Goal: Check status

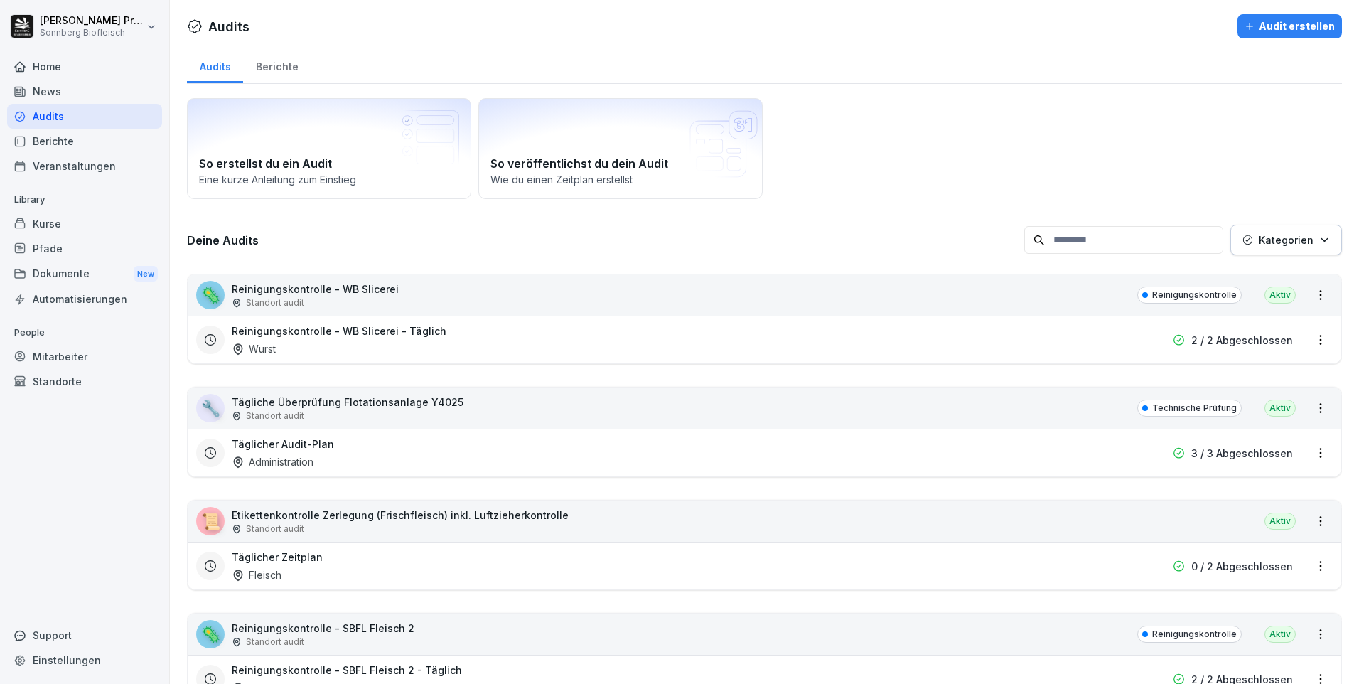
click at [1099, 237] on input at bounding box center [1123, 240] width 199 height 28
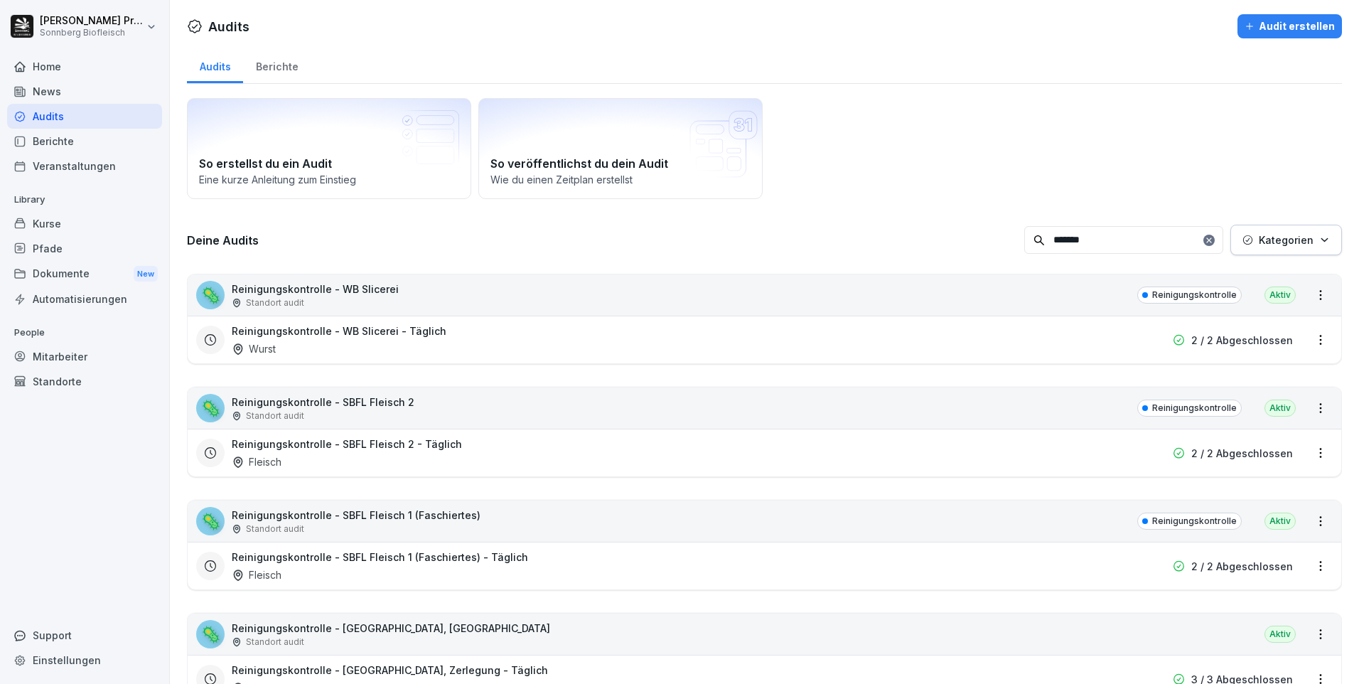
type input "*******"
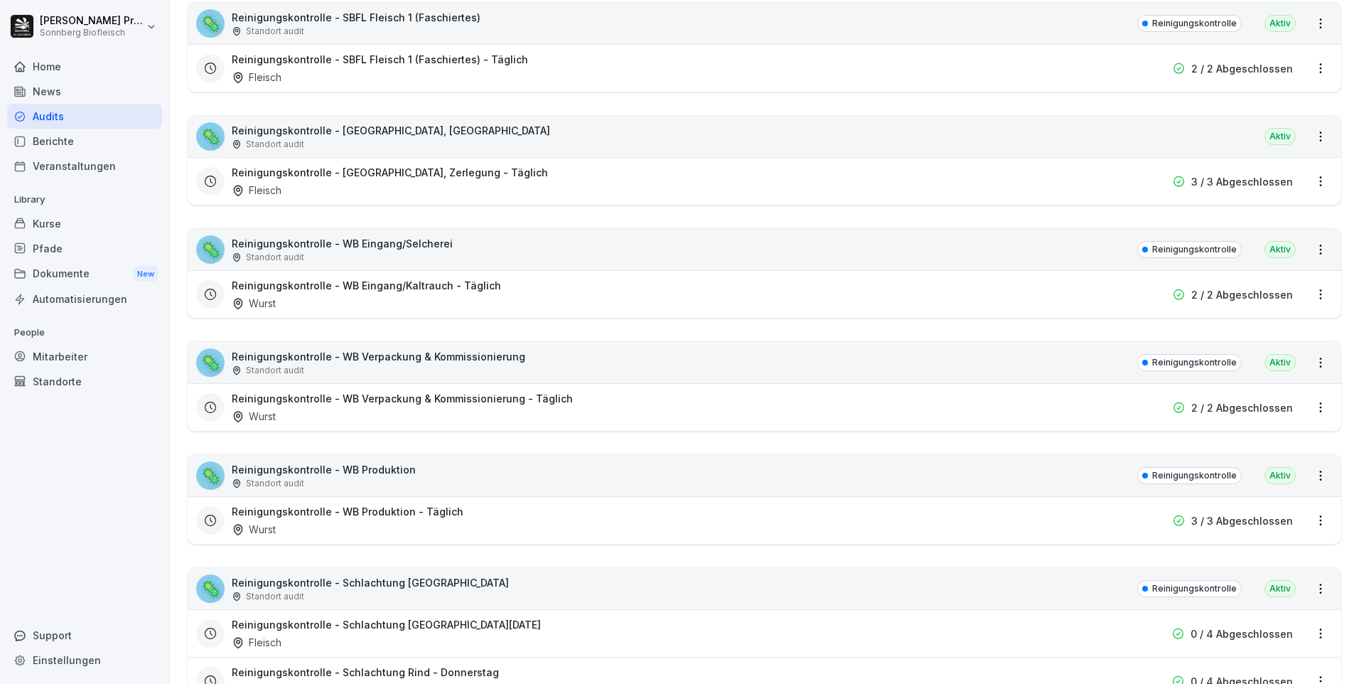
scroll to position [711, 0]
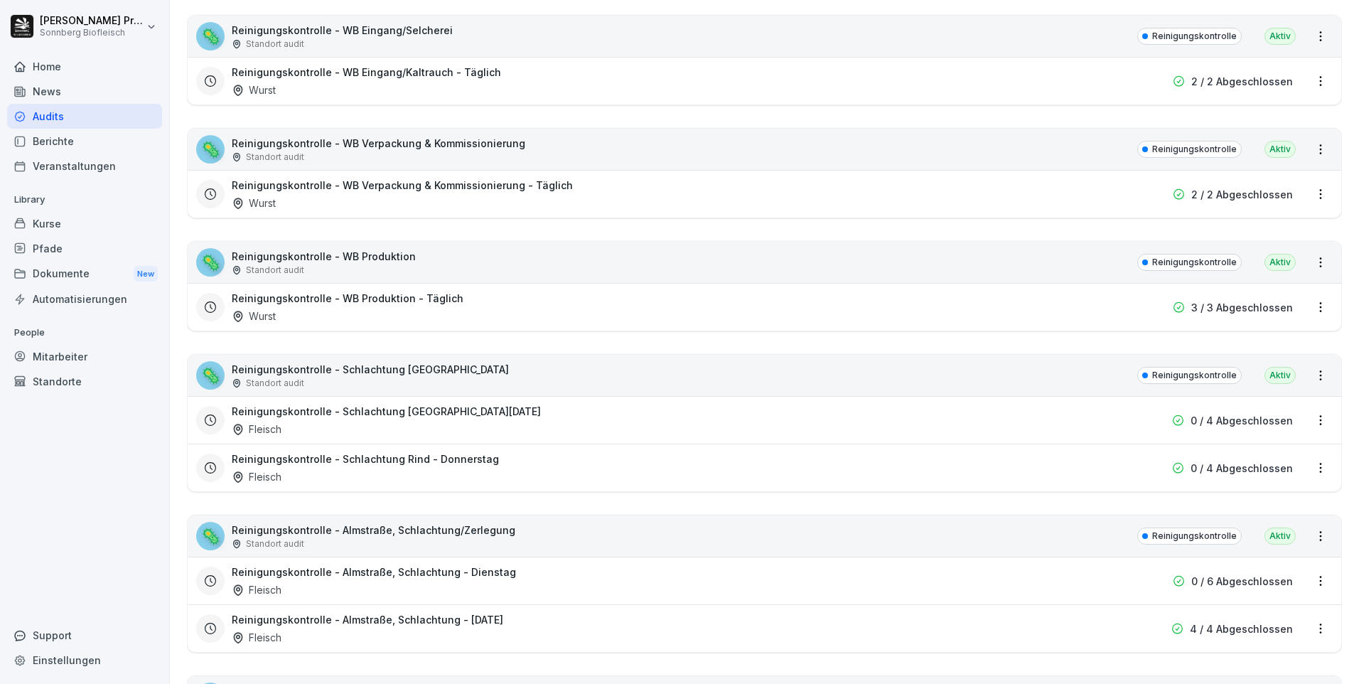
click at [859, 540] on div "🦠 Reinigungskontrolle - Almstraße, Schlachtung/Zerlegung Standort audit Reinigu…" at bounding box center [765, 535] width 1154 height 41
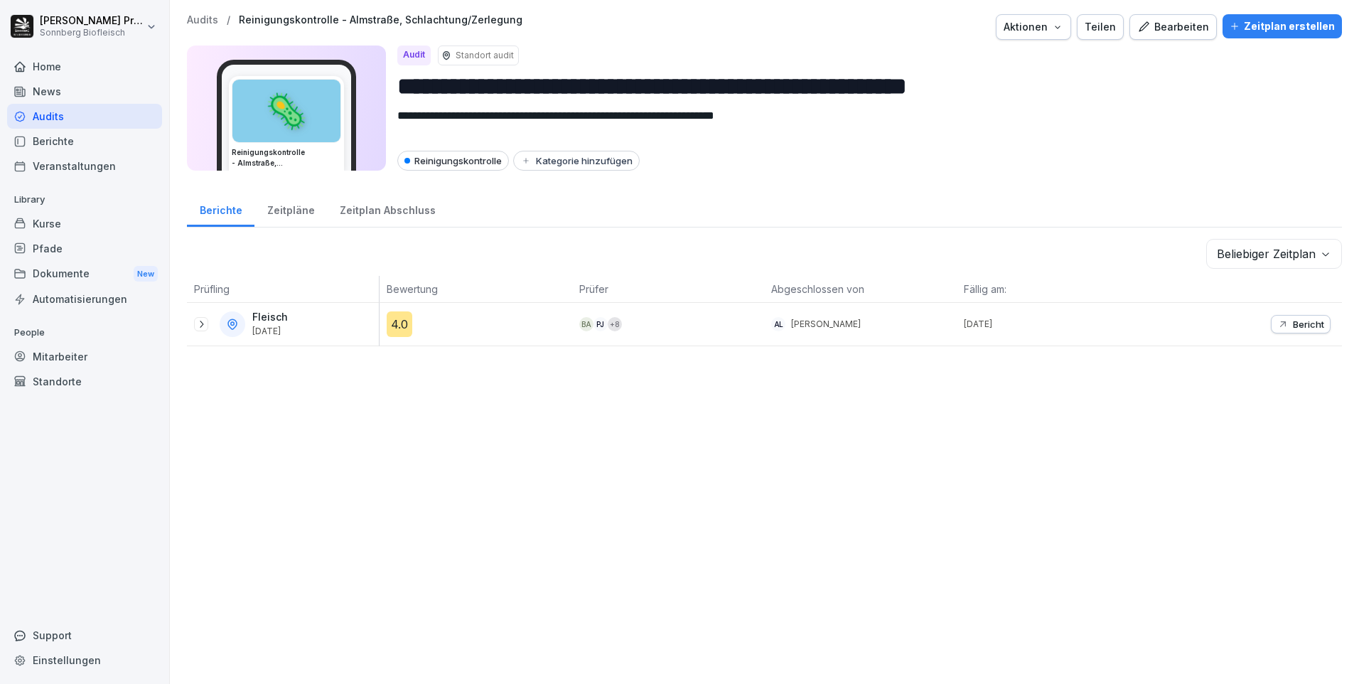
click at [202, 325] on icon at bounding box center [201, 323] width 11 height 11
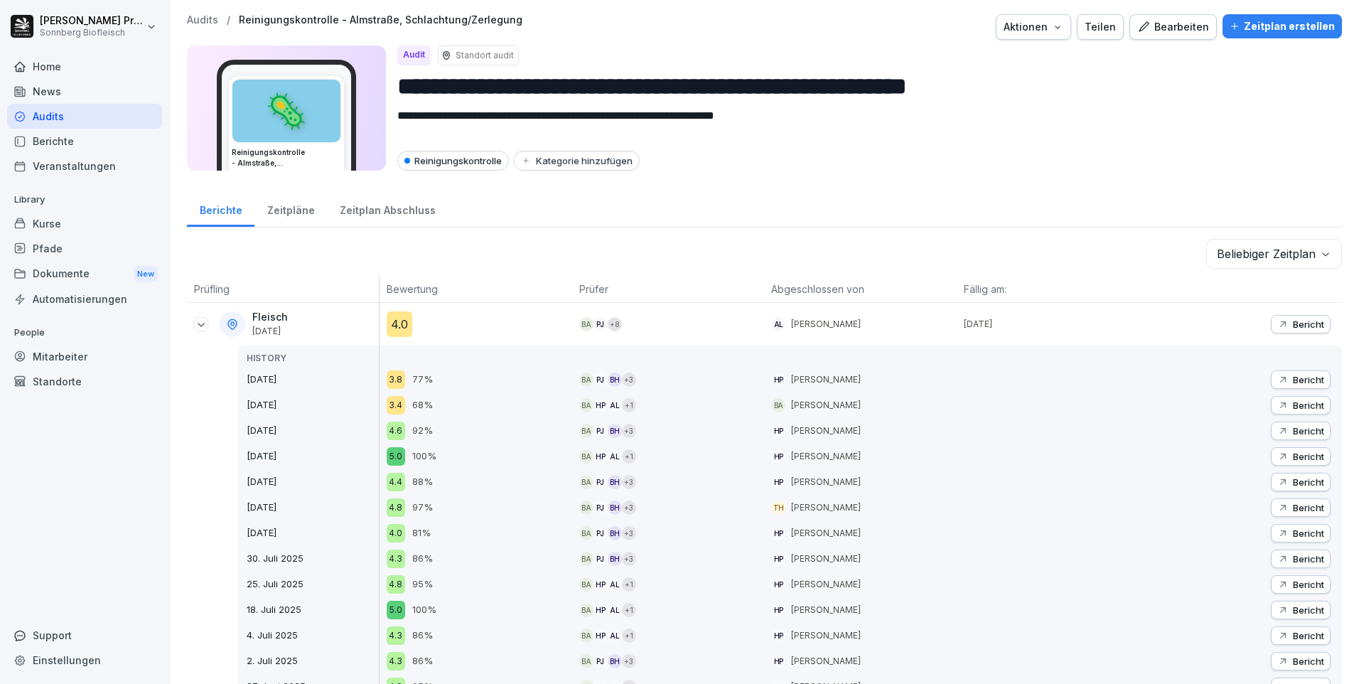
click at [1284, 318] on button "Bericht" at bounding box center [1301, 324] width 60 height 18
